Goal: Use online tool/utility: Utilize a website feature to perform a specific function

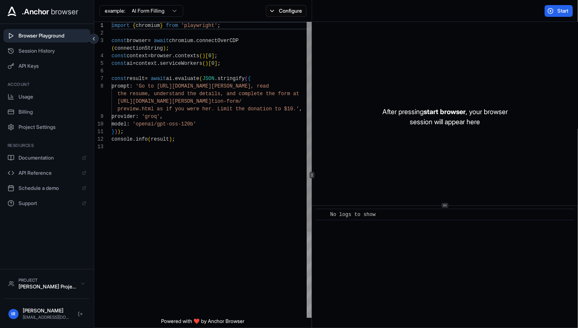
scroll to position [30, 0]
click at [169, 128] on div "import { chromium } from 'playwright' ; const browser = await chromium . connec…" at bounding box center [211, 230] width 201 height 417
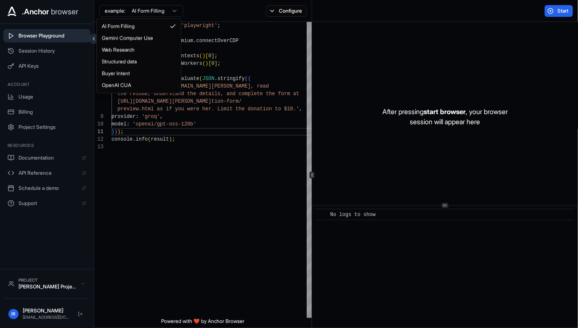
click at [156, 10] on html ".Anchor browser Browser Playground Session History API Keys Account Usage Billi…" at bounding box center [289, 164] width 578 height 328
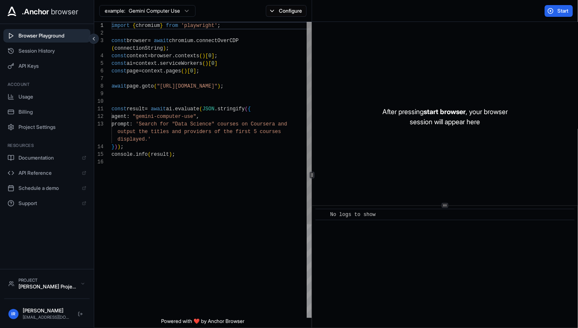
type textarea "**********"
click at [171, 102] on div "import { chromium } from 'playwright' ; const browser = await chromium . connec…" at bounding box center [211, 238] width 201 height 432
click at [564, 12] on span "Start" at bounding box center [563, 11] width 12 height 7
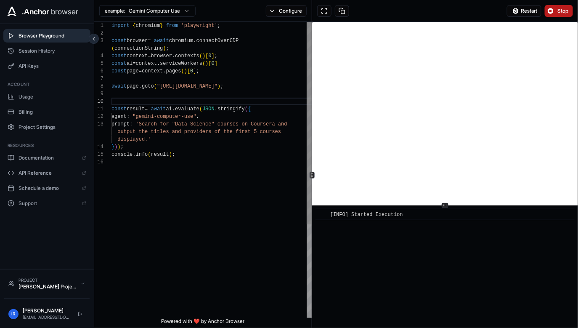
scroll to position [3, 0]
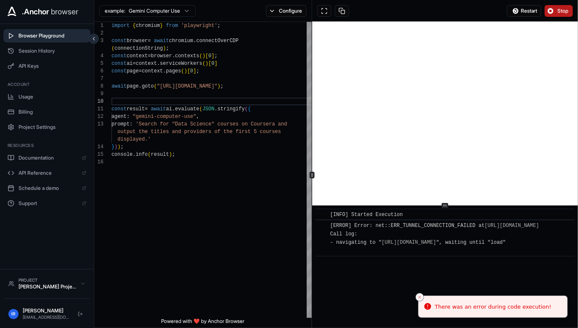
click at [421, 296] on icon "Close toast" at bounding box center [419, 296] width 5 height 5
